Goal: Transaction & Acquisition: Purchase product/service

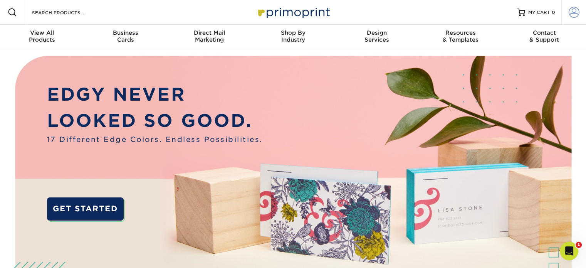
type input "lwarren@austin.utexas.edu"
click at [575, 13] on span at bounding box center [573, 12] width 11 height 11
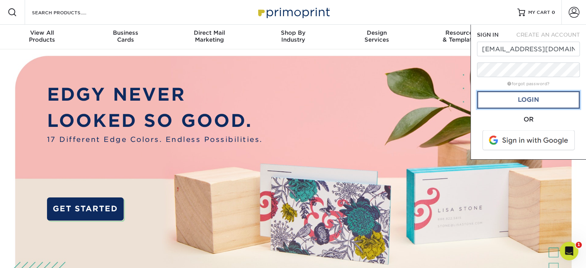
click at [529, 100] on link "Login" at bounding box center [528, 100] width 103 height 18
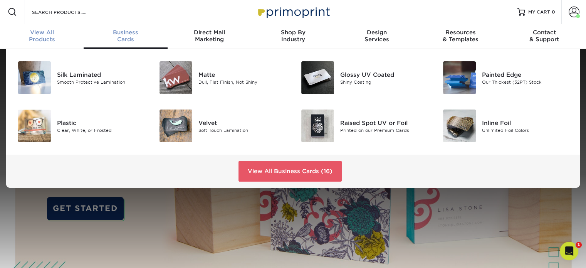
scroll to position [1, 0]
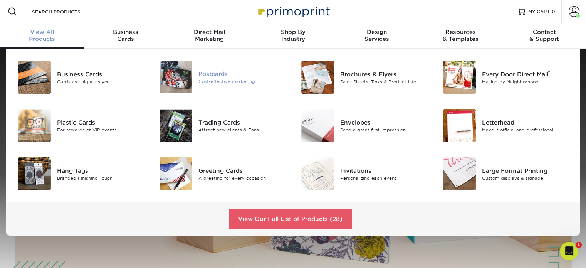
click at [208, 78] on div "Cost-effective marketing" at bounding box center [242, 81] width 89 height 7
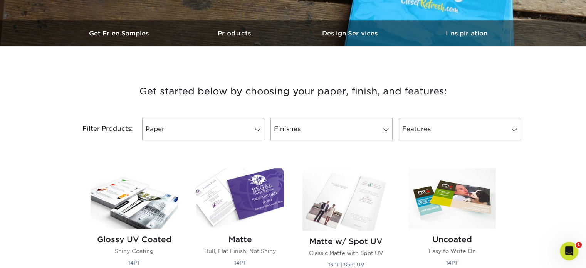
scroll to position [269, 0]
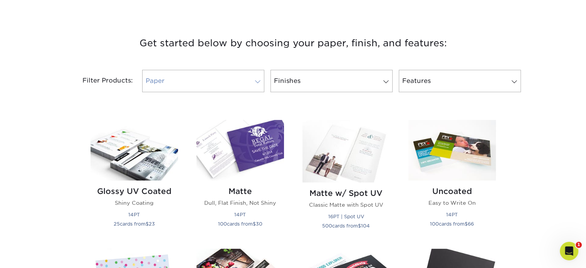
click at [201, 78] on link "Paper" at bounding box center [203, 81] width 122 height 22
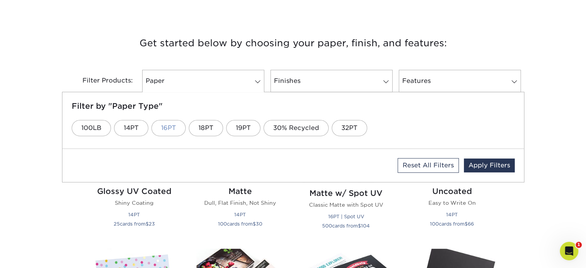
click at [165, 126] on link "16PT" at bounding box center [168, 128] width 34 height 16
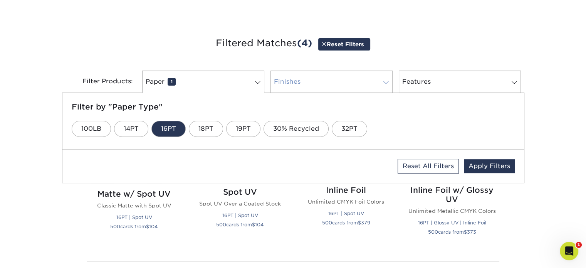
click at [289, 80] on link "Finishes 0" at bounding box center [331, 81] width 122 height 22
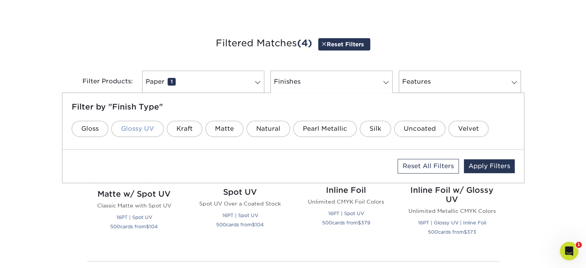
click at [130, 129] on link "Glossy UV" at bounding box center [137, 128] width 52 height 16
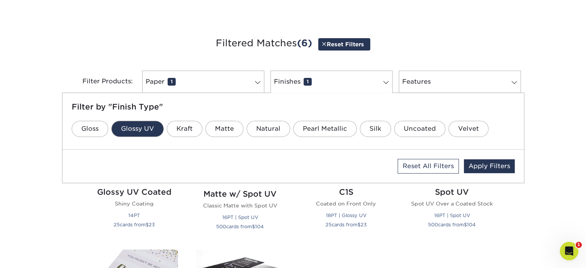
scroll to position [385, 0]
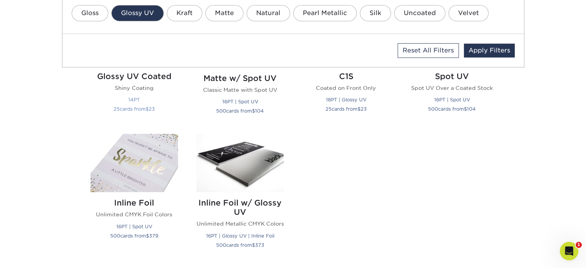
click at [141, 80] on h2 "Glossy UV Coated" at bounding box center [133, 76] width 87 height 9
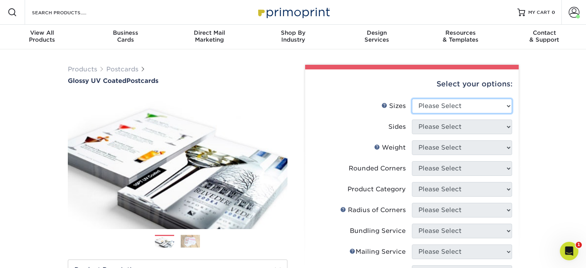
click at [502, 107] on select "Please Select 1.5" x 7" 2" x 4" 2" x 6" 2" x 7" 2" x 8" 2.12" x 5.5" 2.12" x 5.…" at bounding box center [462, 106] width 100 height 15
select select "4.00x6.00"
click at [412, 99] on select "Please Select 1.5" x 7" 2" x 4" 2" x 6" 2" x 7" 2" x 8" 2.12" x 5.5" 2.12" x 5.…" at bounding box center [462, 106] width 100 height 15
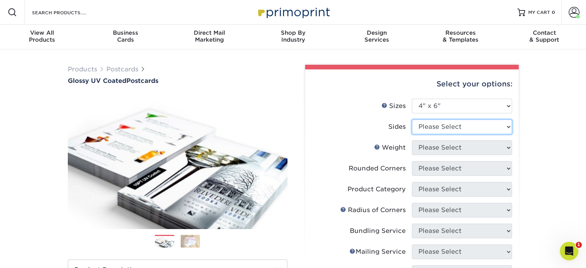
click at [453, 129] on select "Please Select Print Both Sides Print Front Only" at bounding box center [462, 126] width 100 height 15
select select "13abbda7-1d64-4f25-8bb2-c179b224825d"
click at [412, 119] on select "Please Select Print Both Sides Print Front Only" at bounding box center [462, 126] width 100 height 15
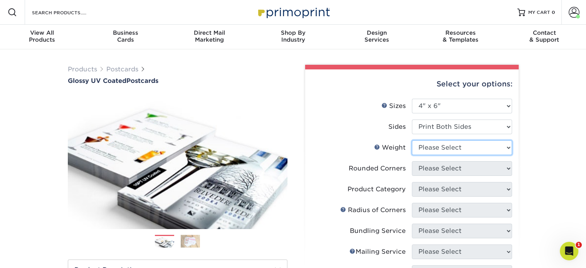
click at [445, 147] on select "Please Select 14PT 16PT 18PT C1S" at bounding box center [462, 147] width 100 height 15
select select "16PT"
click at [412, 140] on select "Please Select 14PT 16PT 18PT C1S" at bounding box center [462, 147] width 100 height 15
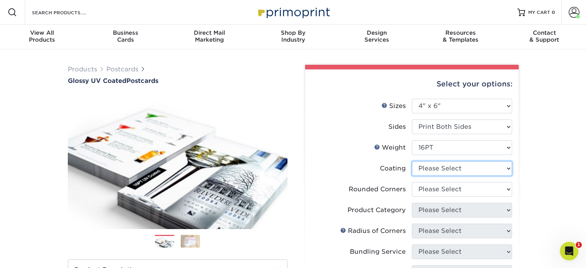
click at [437, 168] on select at bounding box center [462, 168] width 100 height 15
select select "ae367451-b2b8-45df-a344-0f05b6a12993"
click at [412, 161] on select at bounding box center [462, 168] width 100 height 15
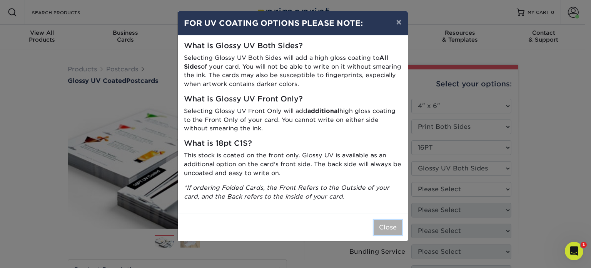
click at [387, 229] on button "Close" at bounding box center [388, 227] width 28 height 15
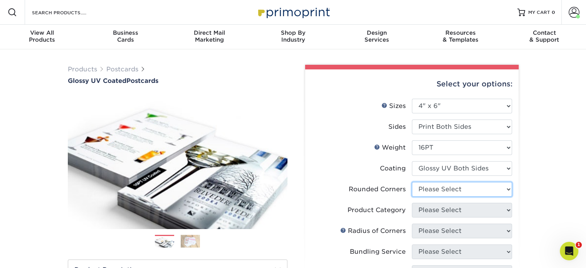
click at [453, 182] on select "Please Select Yes - Round 4 Corners No" at bounding box center [462, 189] width 100 height 15
click at [451, 185] on select "Please Select Yes - Round 4 Corners No" at bounding box center [462, 189] width 100 height 15
click at [448, 191] on select "Please Select Yes - Round 4 Corners No" at bounding box center [462, 189] width 100 height 15
select select "0"
click at [412, 182] on select "Please Select Yes - Round 4 Corners No" at bounding box center [462, 189] width 100 height 15
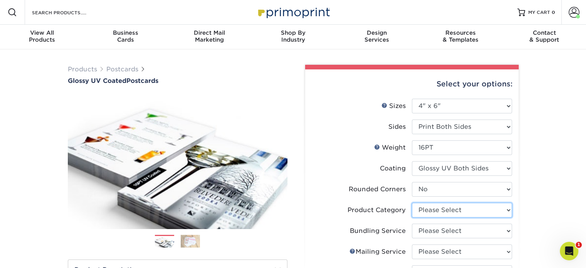
click at [440, 211] on select "Please Select Postcards" at bounding box center [462, 209] width 100 height 15
select select "9b7272e0-d6c8-4c3c-8e97-d3a1bcdab858"
click at [412, 202] on select "Please Select Postcards" at bounding box center [462, 209] width 100 height 15
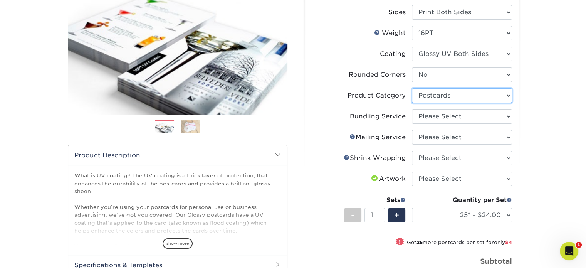
scroll to position [115, 0]
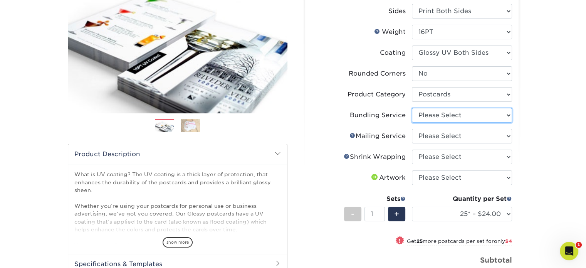
click at [452, 115] on select "Please Select No Bundling Services Yes, Bundles of 50 (+2 Days) Yes, Bundles of…" at bounding box center [462, 115] width 100 height 15
select select "58689abb-25c0-461c-a4c3-a80b627d6649"
click at [412, 108] on select "Please Select No Bundling Services Yes, Bundles of 50 (+2 Days) Yes, Bundles of…" at bounding box center [462, 115] width 100 height 15
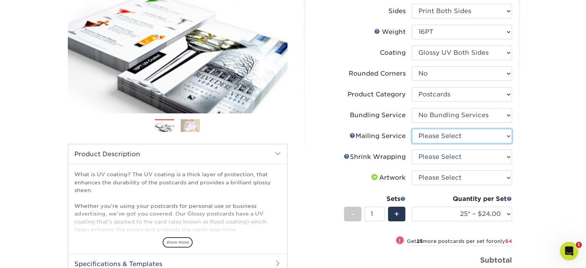
click at [452, 140] on select "Please Select No Direct Mailing Service No, I will mail/stamp/imprint Direct Ma…" at bounding box center [462, 136] width 100 height 15
select select "3e5e9bdd-d78a-4c28-a41d-fe1407925ca6"
click at [412, 129] on select "Please Select No Direct Mailing Service No, I will mail/stamp/imprint Direct Ma…" at bounding box center [462, 136] width 100 height 15
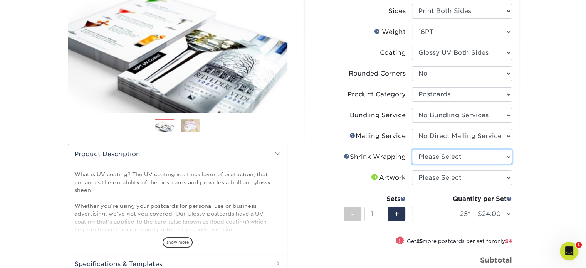
click at [454, 161] on select "Please Select No Shrink Wrapping Shrink Wrap 100 Per Package Shrink Wrap 50 Per…" at bounding box center [462, 156] width 100 height 15
select select "c8749376-e7da-41d0-b3dc-647faf84d907"
click at [412, 149] on select "Please Select No Shrink Wrapping Shrink Wrap 100 Per Package Shrink Wrap 50 Per…" at bounding box center [462, 156] width 100 height 15
click at [454, 177] on select "Please Select I will upload files I need a design - $150" at bounding box center [462, 177] width 100 height 15
select select "upload"
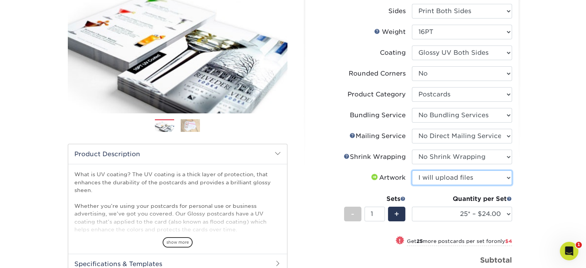
click at [412, 170] on select "Please Select I will upload files I need a design - $150" at bounding box center [462, 177] width 100 height 15
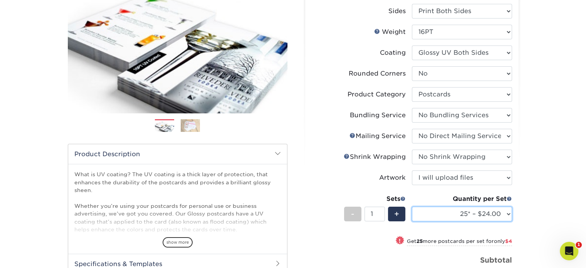
click at [482, 214] on select "25* – $24.00 50* – $28.00 75* – $34.00 100* – $41.00 250* – $74.00 500 – $88.00…" at bounding box center [462, 213] width 100 height 15
select select "2500 – $205.00"
click at [412, 206] on select "25* – $24.00 50* – $28.00 75* – $34.00 100* – $41.00 250* – $74.00 500 – $88.00…" at bounding box center [462, 213] width 100 height 15
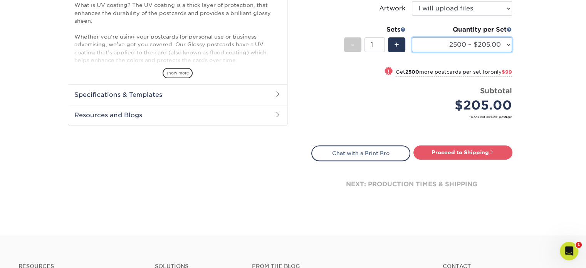
scroll to position [308, 0]
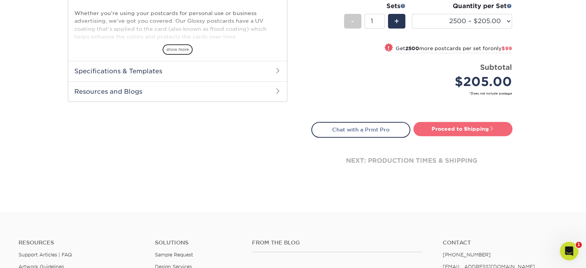
click at [450, 129] on link "Proceed to Shipping" at bounding box center [462, 129] width 99 height 14
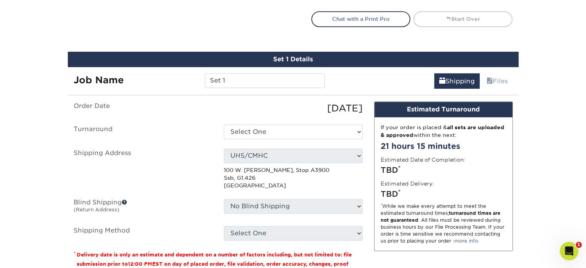
scroll to position [450, 0]
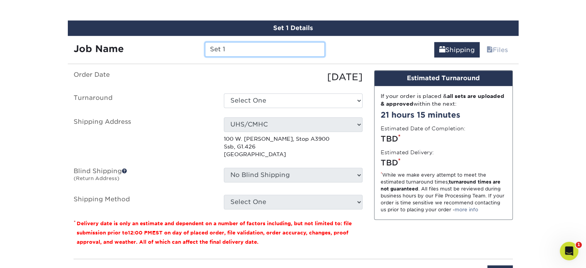
drag, startPoint x: 229, startPoint y: 49, endPoint x: 148, endPoint y: 38, distance: 81.2
click at [149, 38] on div "Job Name Set 1" at bounding box center [199, 47] width 263 height 22
type input "CARE cards"
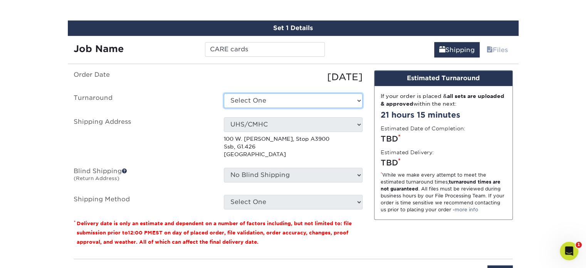
click at [253, 99] on select "Select One 2-4 Business Days 2 Day Next Business Day" at bounding box center [293, 100] width 139 height 15
select select "98ec8237-ac50-4569-9951-732f0c513128"
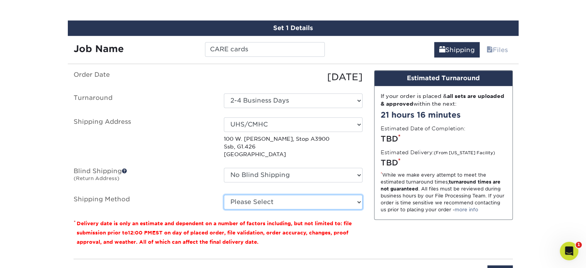
click at [288, 204] on select "Please Select Ground Shipping (+$23.69) 3 Day Shipping Service (+$36.15) 2 Day …" at bounding box center [293, 201] width 139 height 15
select select "03"
click at [224, 194] on select "Please Select Ground Shipping (+$23.69) 3 Day Shipping Service (+$36.15) 2 Day …" at bounding box center [293, 201] width 139 height 15
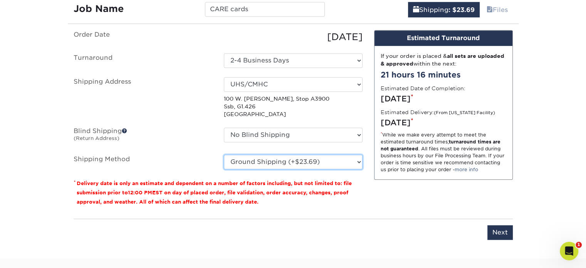
scroll to position [565, 0]
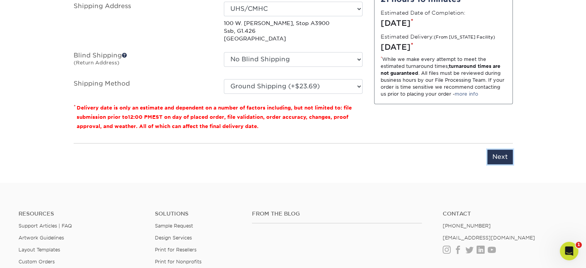
click at [504, 157] on input "Next" at bounding box center [499, 156] width 25 height 15
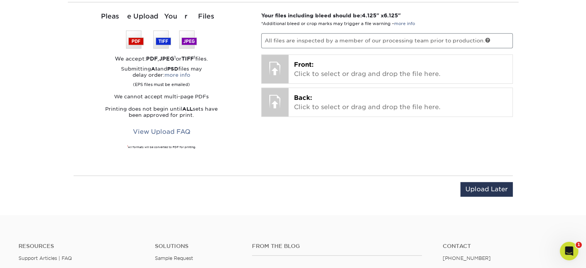
scroll to position [488, 0]
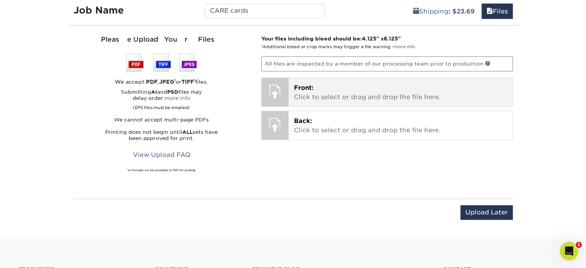
click at [402, 90] on p "Front: Click to select or drag and drop the file here." at bounding box center [400, 92] width 213 height 18
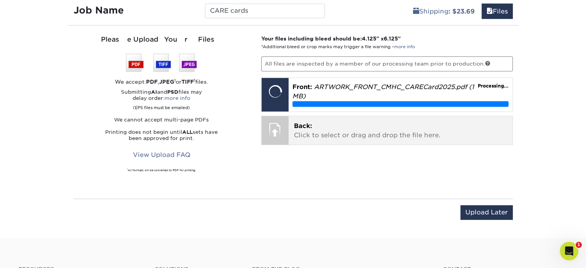
click at [347, 128] on p "Back: Click to select or drag and drop the file here." at bounding box center [400, 130] width 213 height 18
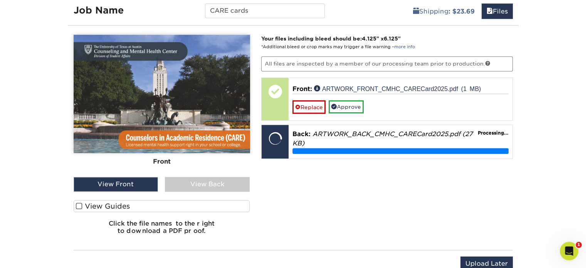
click at [204, 183] on div "View Back" at bounding box center [207, 184] width 85 height 15
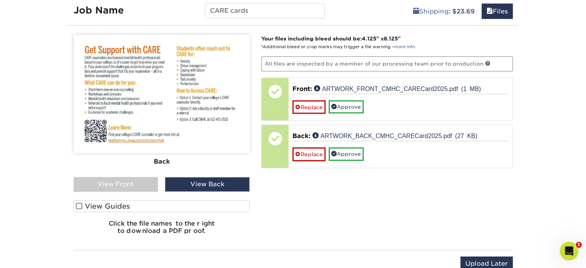
click at [120, 182] on div "View Front" at bounding box center [116, 184] width 85 height 15
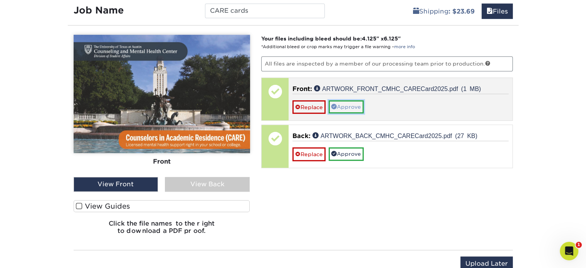
click at [349, 103] on link "Approve" at bounding box center [345, 106] width 35 height 13
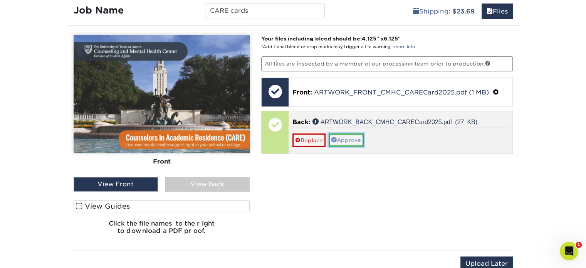
click at [345, 138] on link "Approve" at bounding box center [345, 139] width 35 height 13
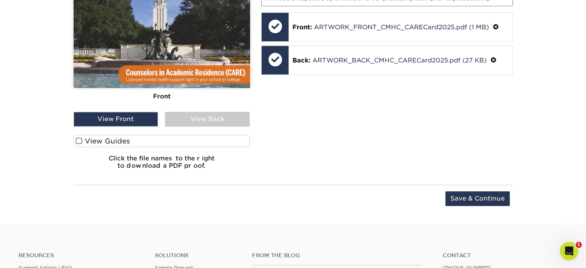
scroll to position [565, 0]
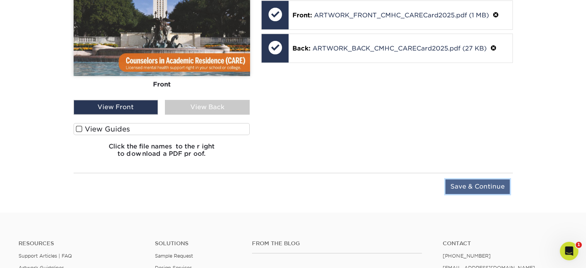
click at [472, 183] on input "Save & Continue" at bounding box center [477, 186] width 64 height 15
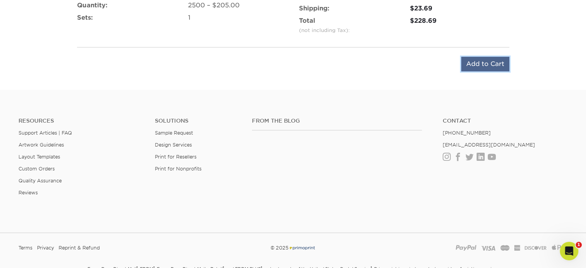
click at [473, 65] on input "Add to Cart" at bounding box center [485, 64] width 48 height 15
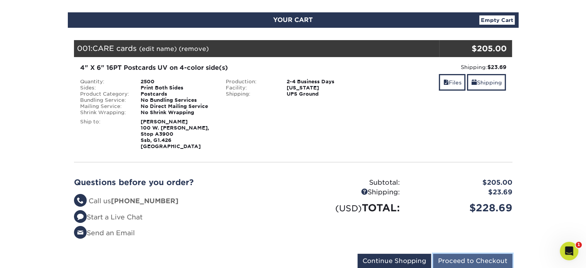
click at [471, 257] on input "Proceed to Checkout" at bounding box center [472, 260] width 79 height 15
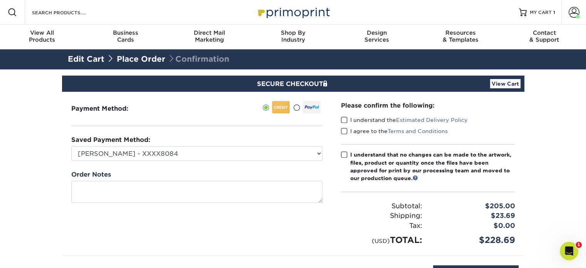
click at [343, 116] on span at bounding box center [344, 119] width 7 height 7
click at [0, 0] on input "I understand the Estimated Delivery Policy" at bounding box center [0, 0] width 0 height 0
click at [341, 127] on span at bounding box center [344, 130] width 7 height 7
click at [0, 0] on input "I agree to the Terms and Conditions" at bounding box center [0, 0] width 0 height 0
click at [343, 151] on span at bounding box center [344, 154] width 7 height 7
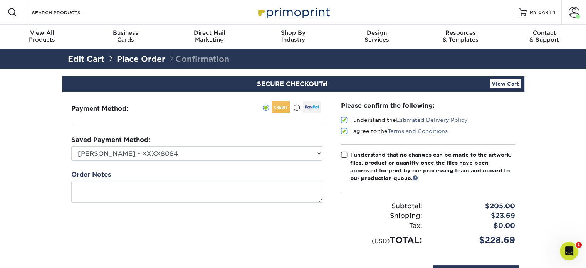
click at [0, 0] on input "I understand that no changes can be made to the artwork, files, product or quan…" at bounding box center [0, 0] width 0 height 0
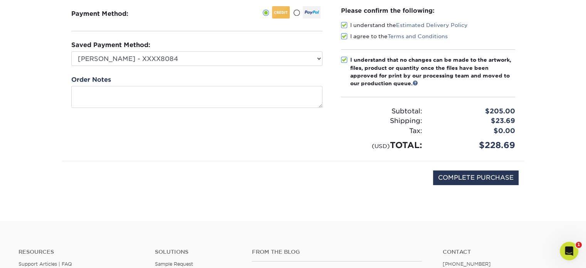
scroll to position [115, 0]
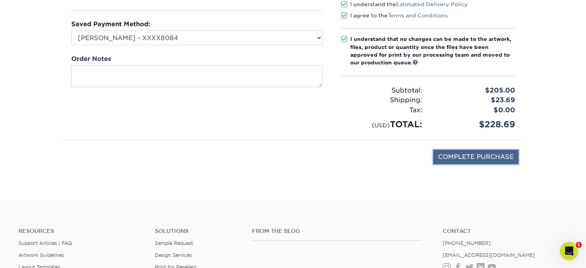
click at [469, 158] on input "COMPLETE PURCHASE" at bounding box center [475, 156] width 85 height 15
type input "PROCESSING, PLEASE WAIT..."
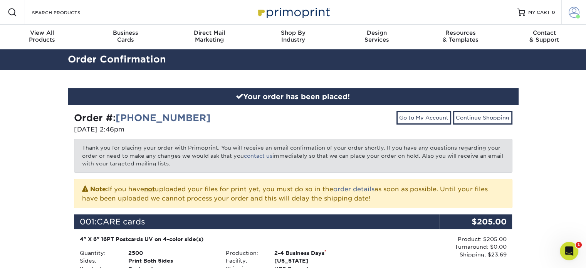
click at [577, 17] on span at bounding box center [578, 17] width 4 height 4
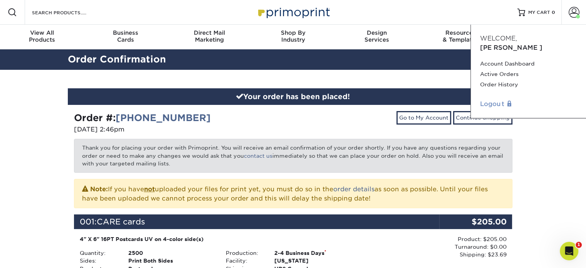
click at [490, 99] on link "Logout" at bounding box center [528, 103] width 97 height 9
